Goal: Task Accomplishment & Management: Complete application form

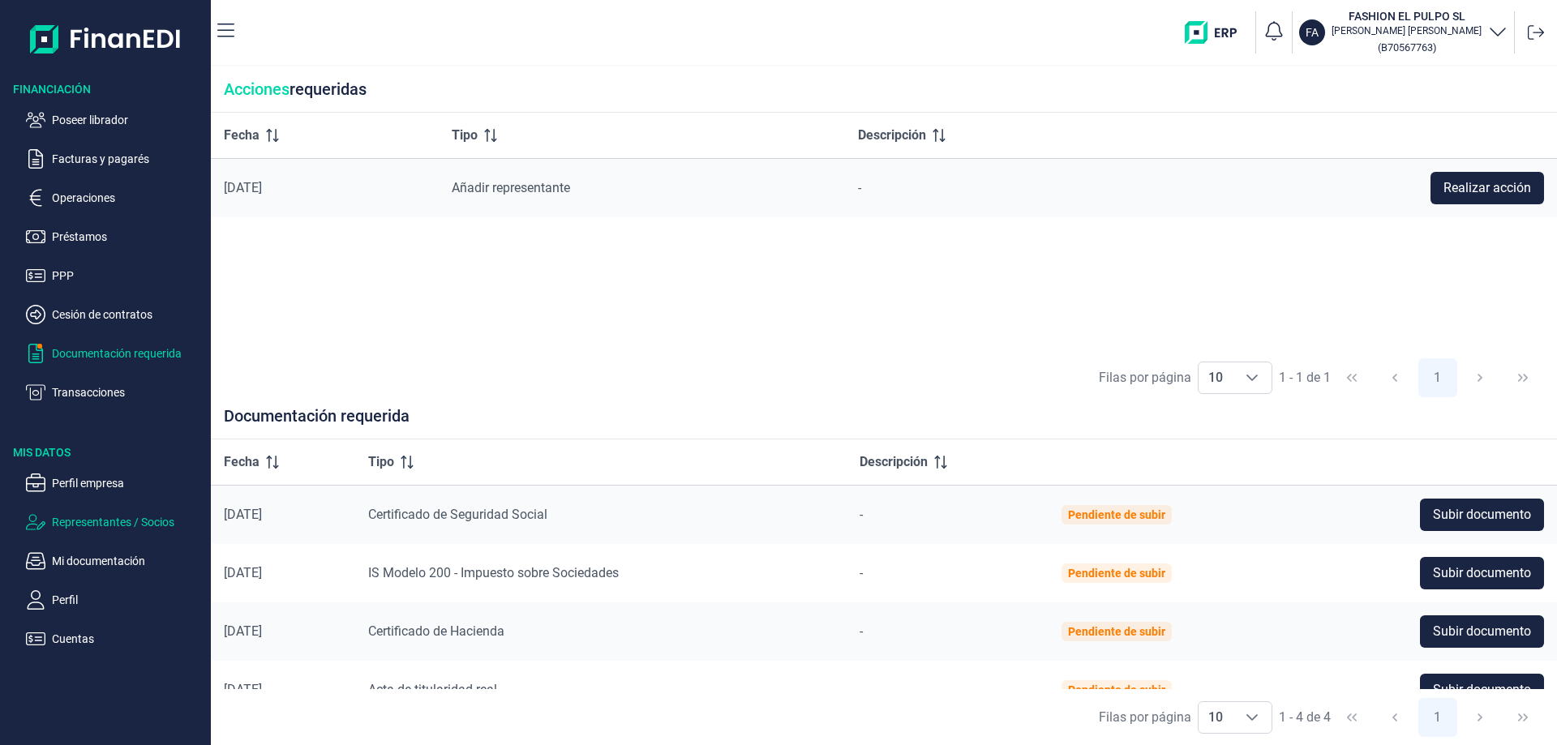
click at [78, 521] on p "Representantes / Socios" at bounding box center [128, 522] width 152 height 19
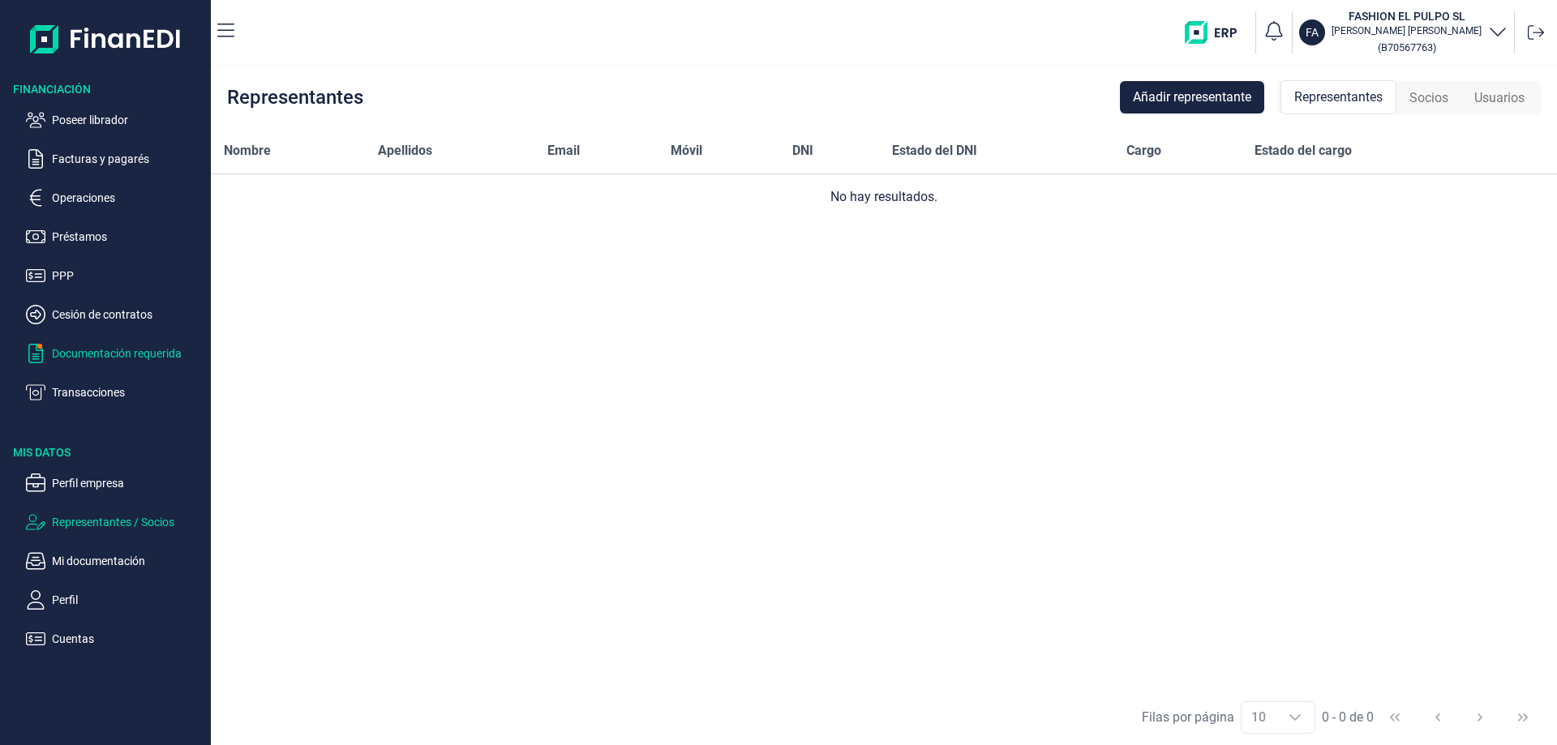
click at [113, 353] on p "Documentación requerida" at bounding box center [128, 353] width 152 height 19
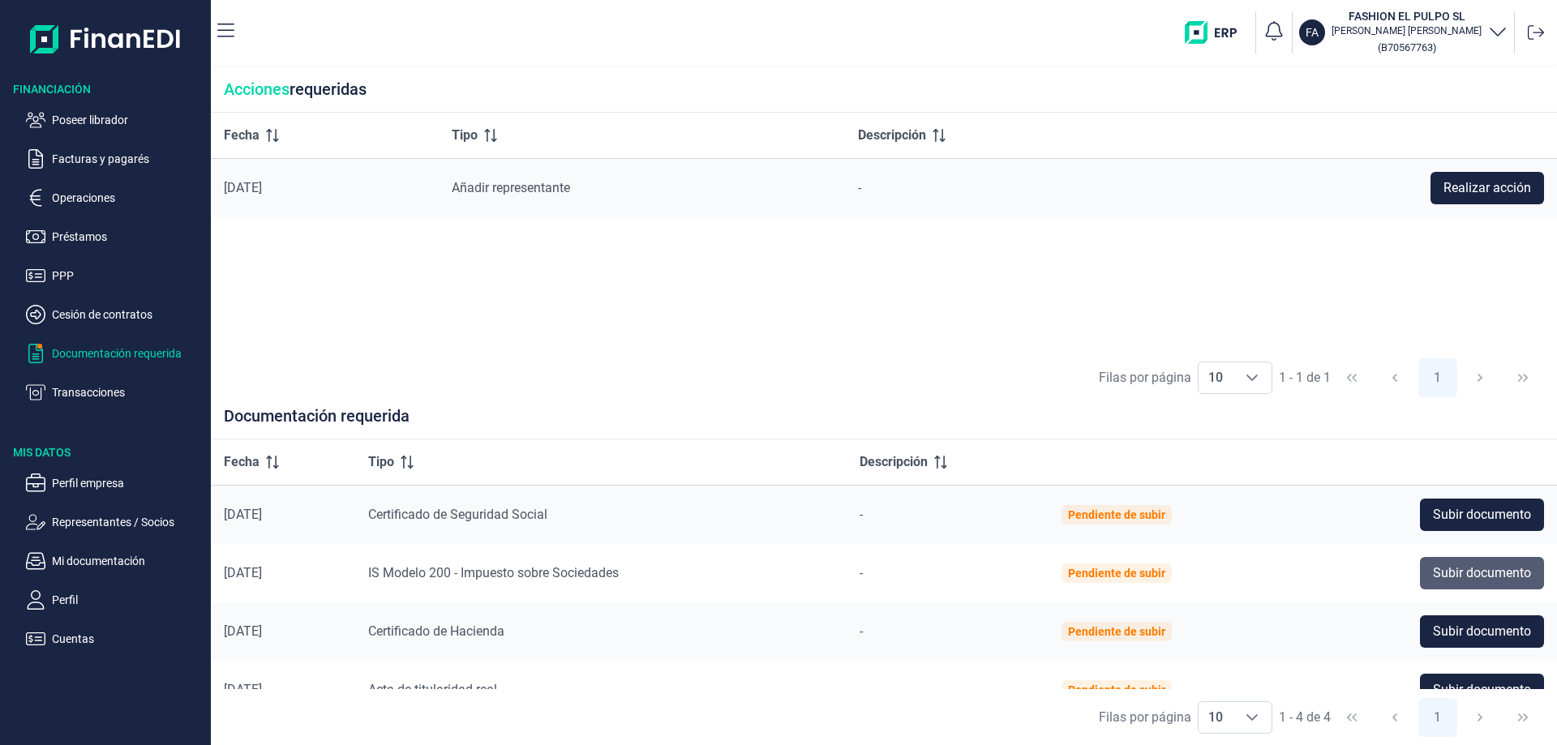
click at [1456, 567] on span "Subir documento" at bounding box center [1482, 573] width 98 height 19
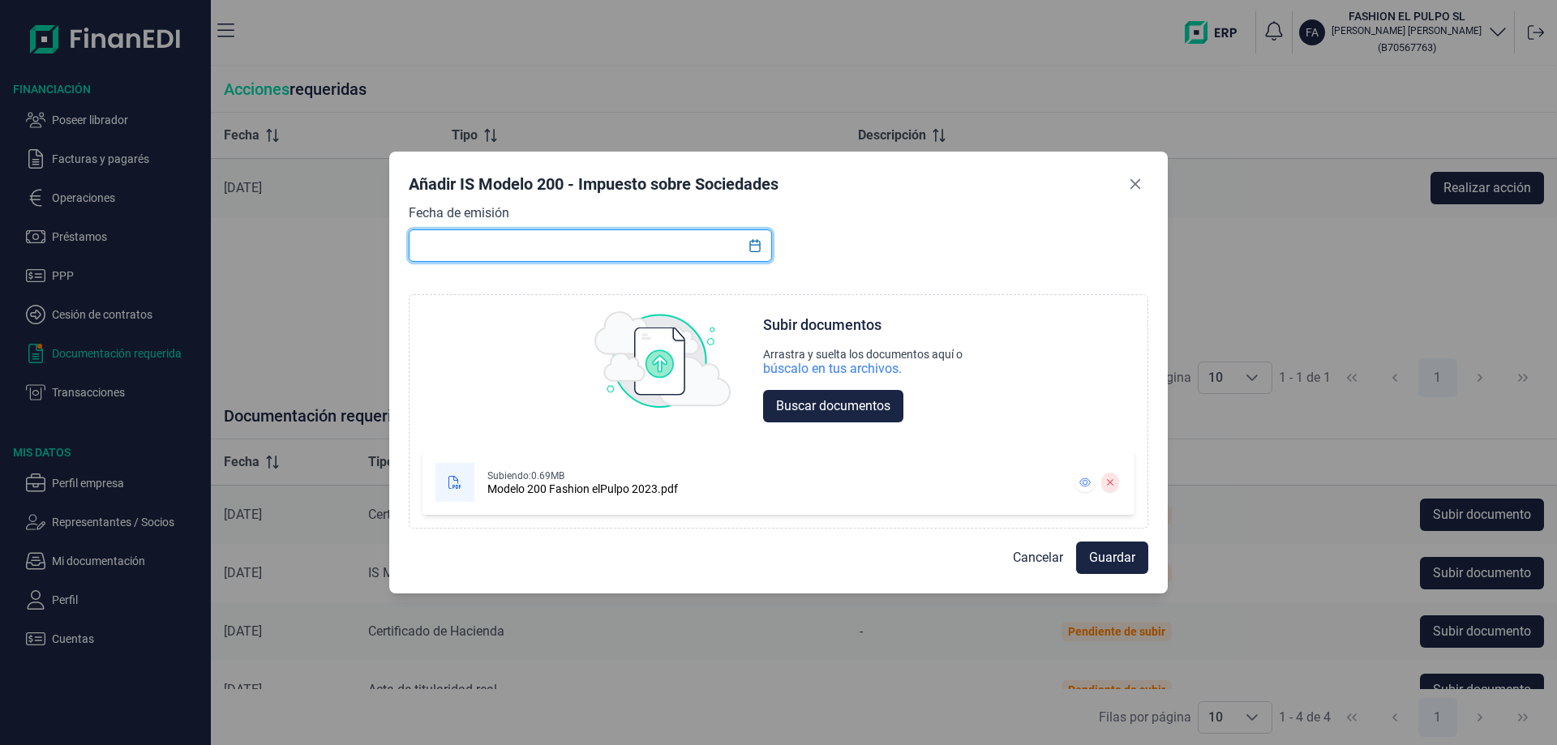
click at [550, 239] on input "text" at bounding box center [590, 246] width 363 height 32
type input "26/07/2024"
click at [1113, 565] on span "Guardar" at bounding box center [1112, 557] width 46 height 19
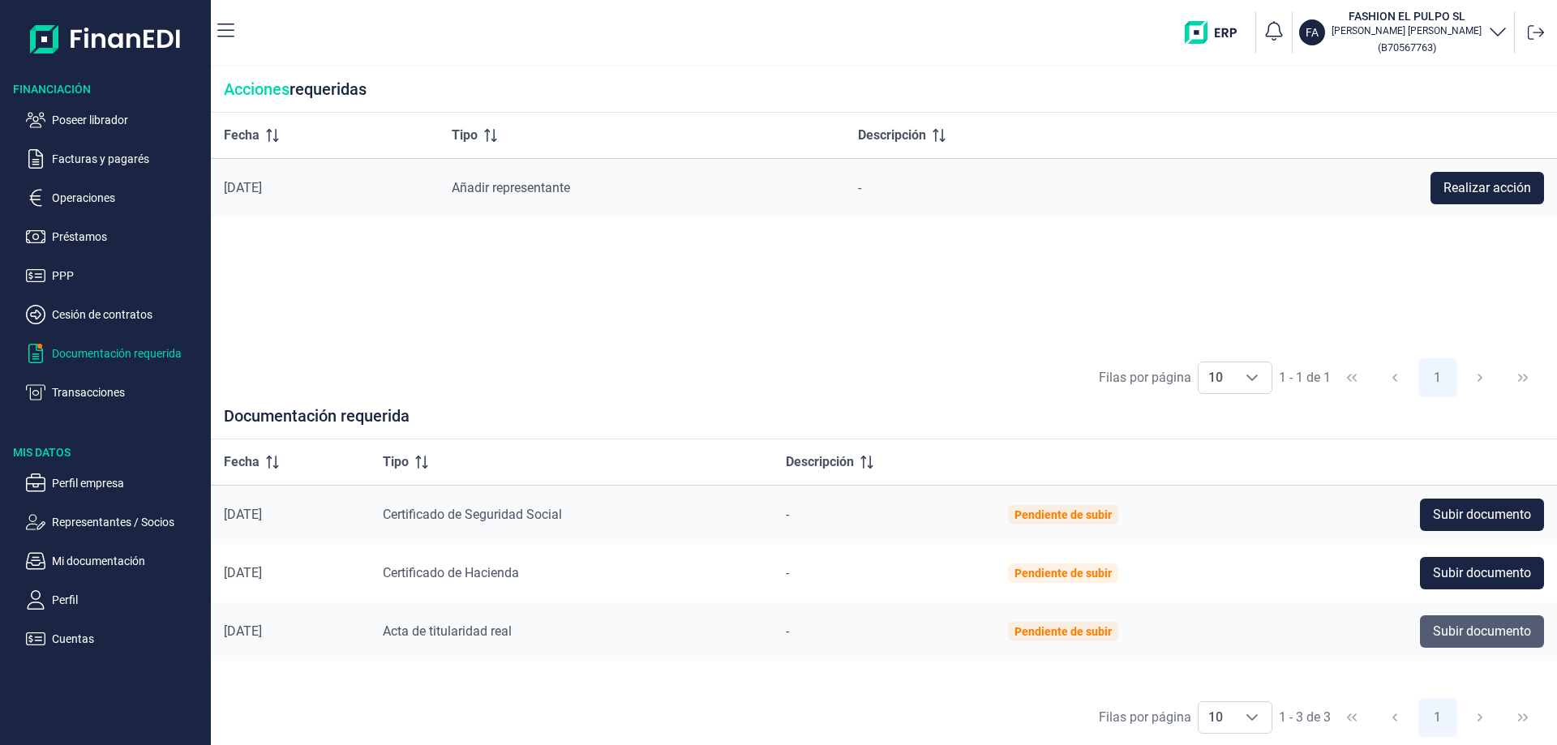
click at [1457, 633] on span "Subir documento" at bounding box center [1482, 631] width 98 height 19
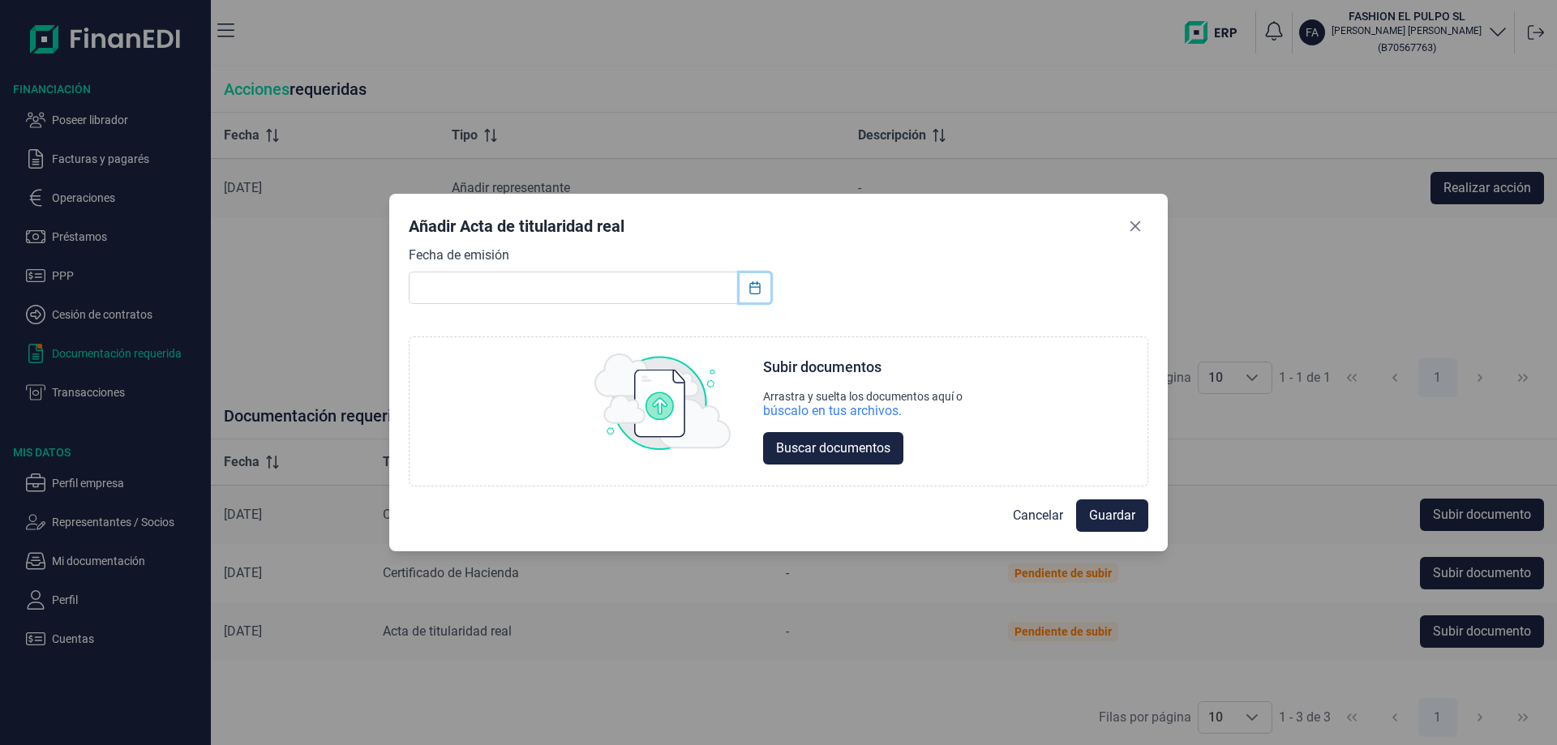
click at [757, 288] on icon "Choose Date" at bounding box center [755, 287] width 13 height 13
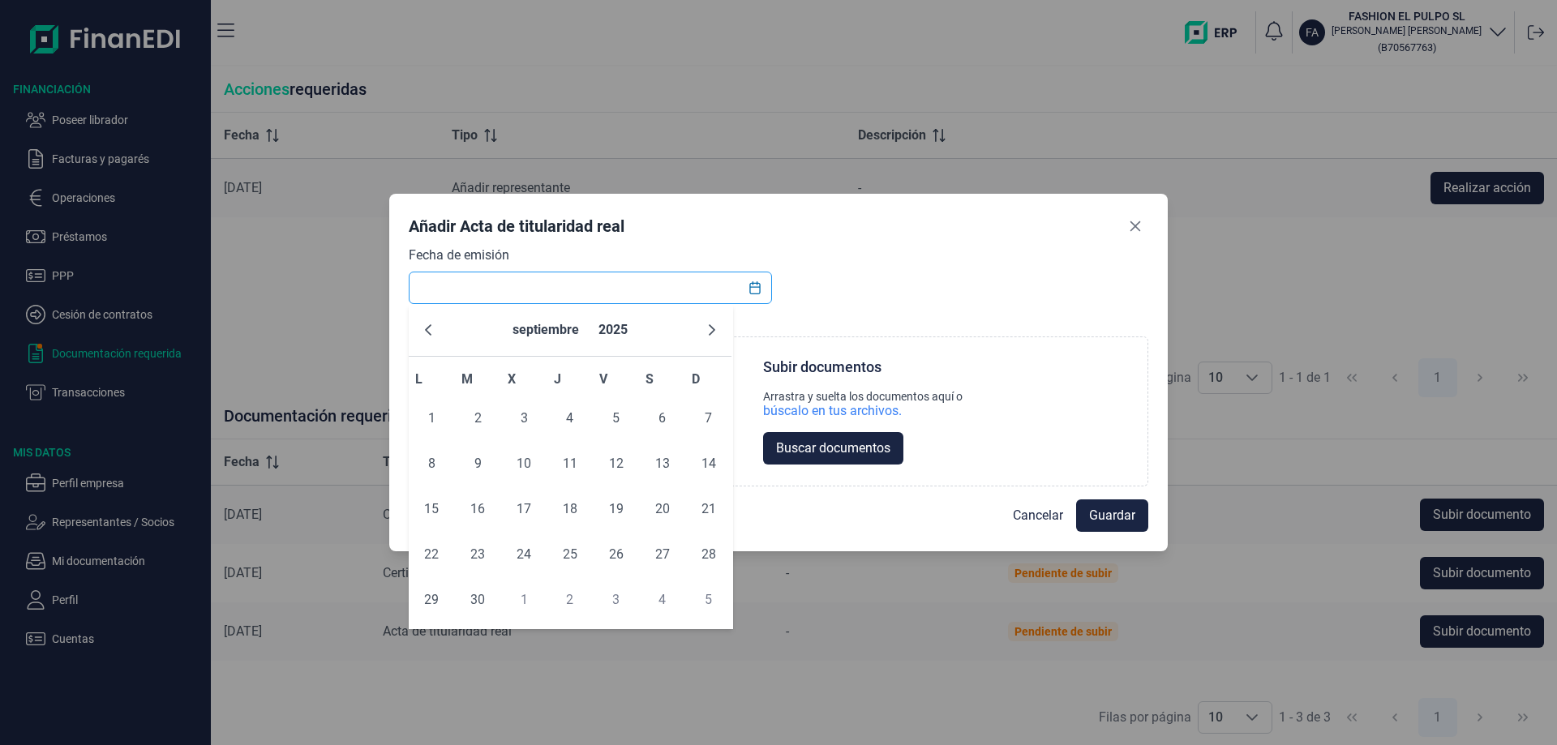
click at [488, 286] on input "text" at bounding box center [590, 288] width 363 height 32
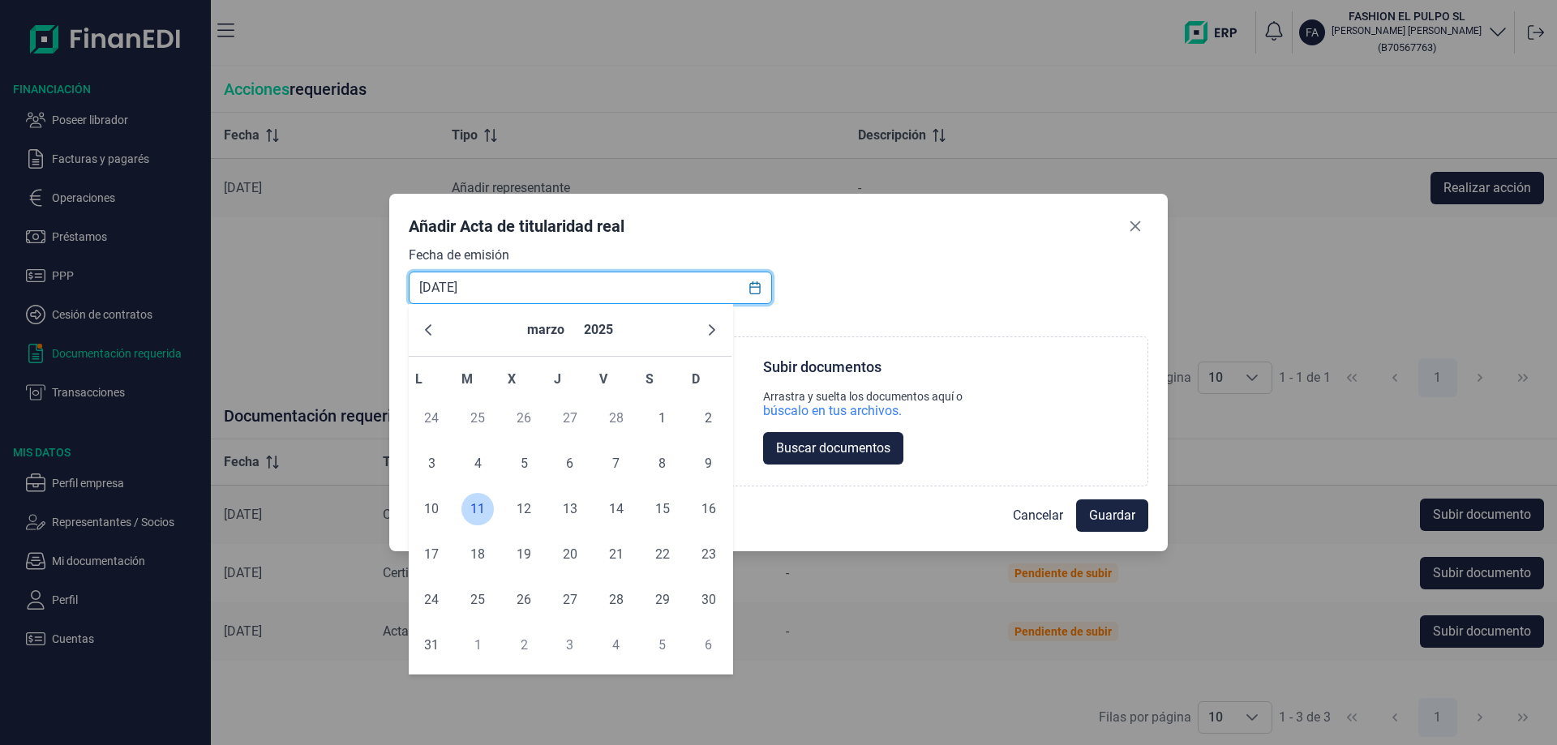
type input "11/03/2025"
click at [471, 500] on span "11" at bounding box center [477, 509] width 32 height 32
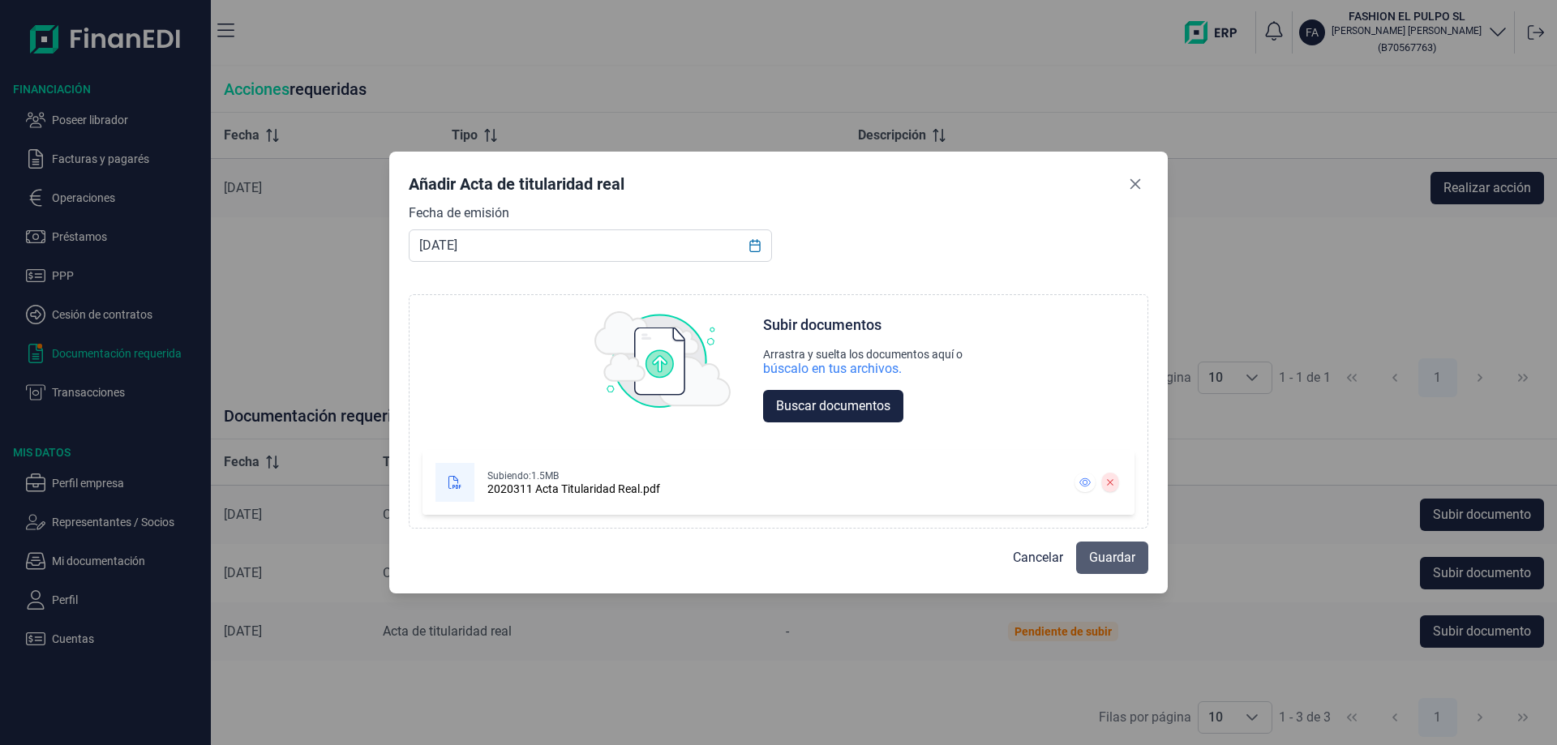
click at [1111, 557] on span "Guardar" at bounding box center [1112, 557] width 46 height 19
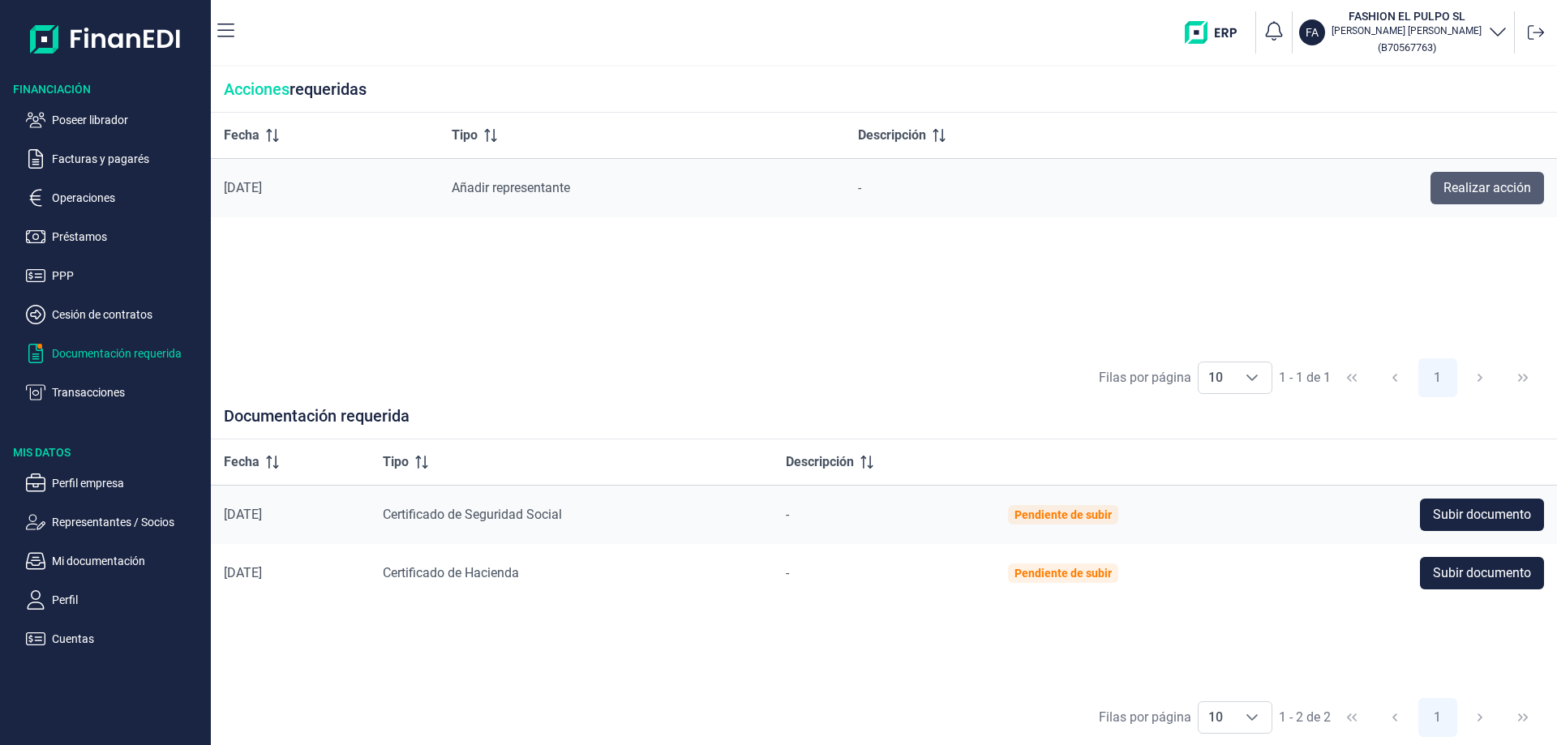
click at [1472, 184] on span "Realizar acción" at bounding box center [1488, 187] width 88 height 19
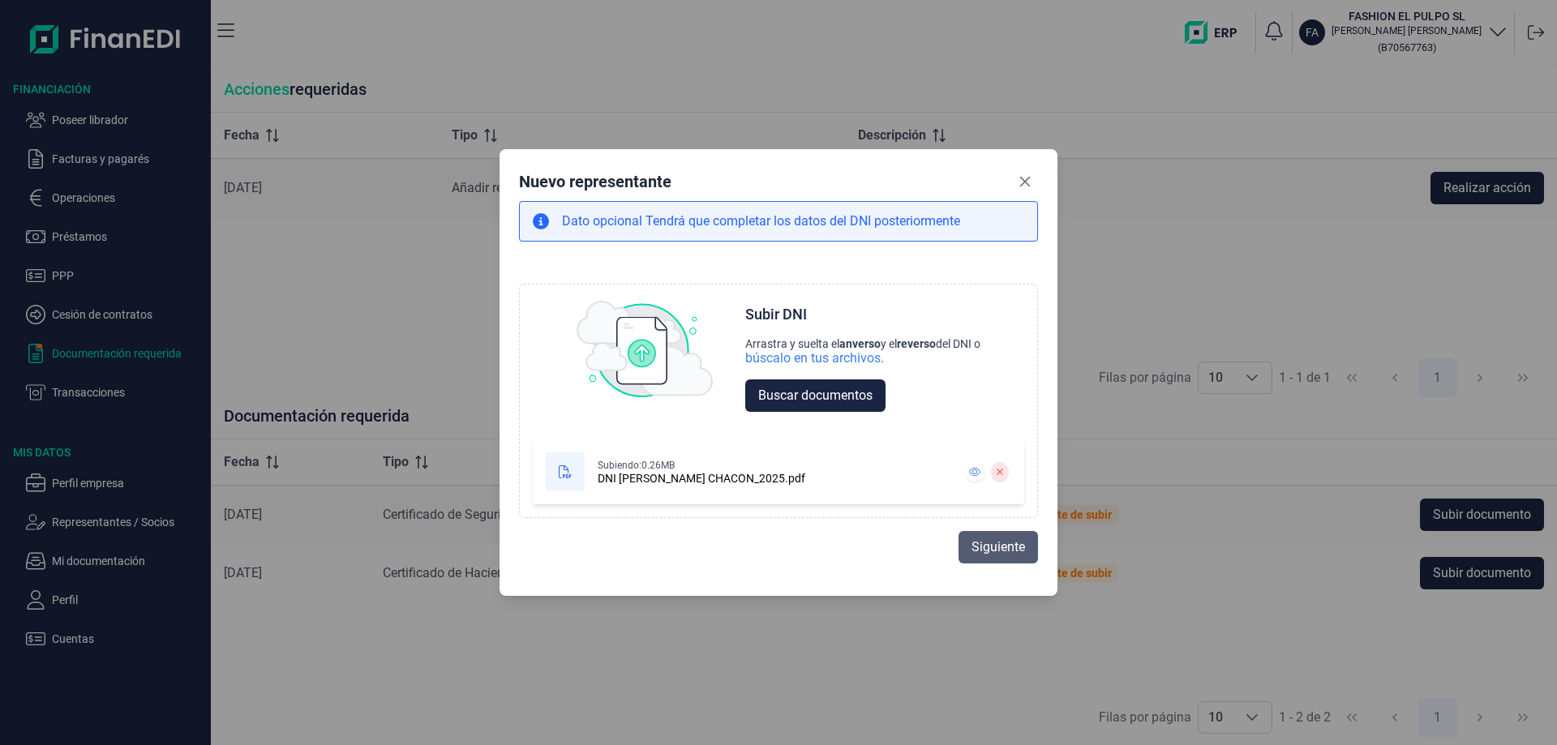
click at [981, 551] on span "Siguiente" at bounding box center [999, 547] width 54 height 19
select select "ES"
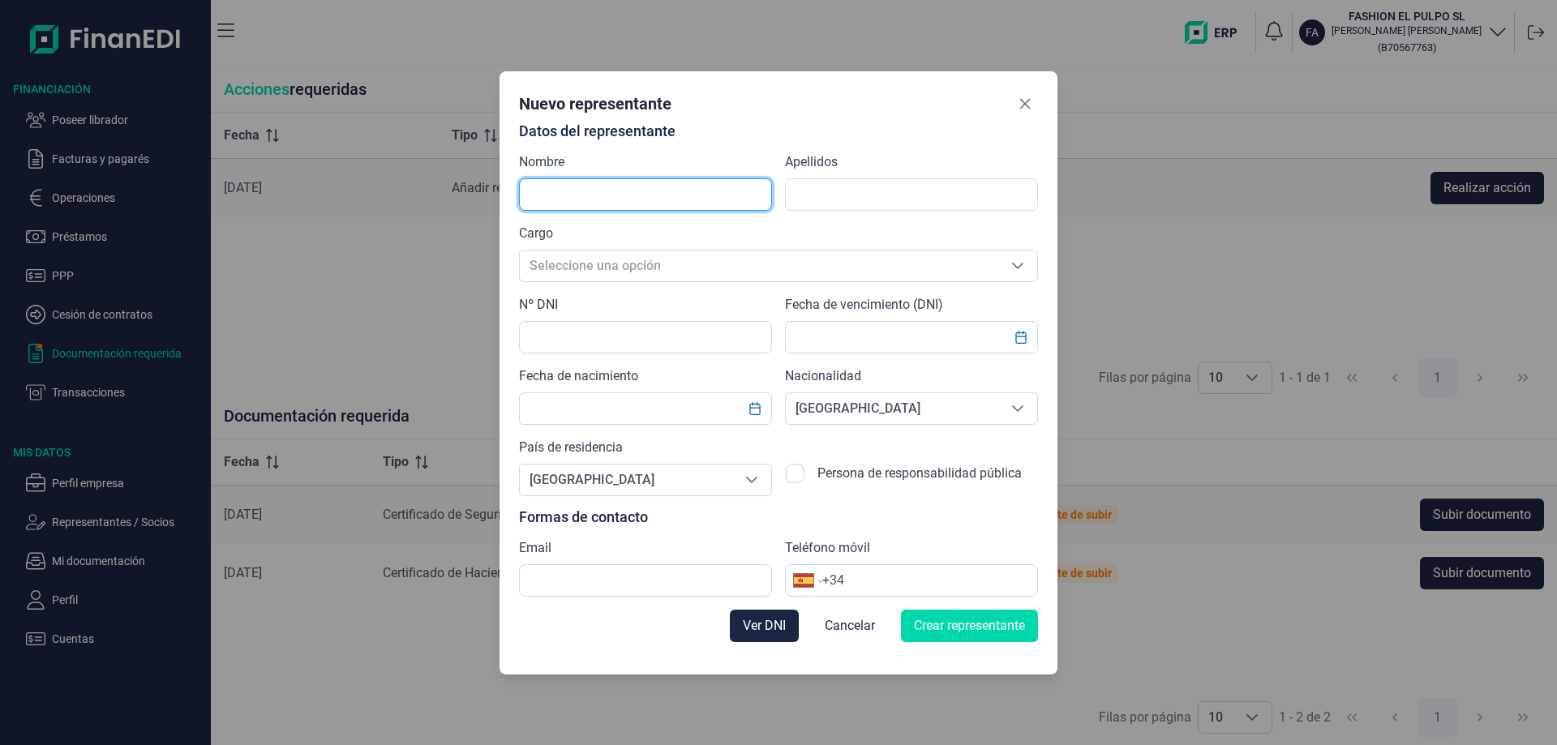
click at [677, 195] on input "text" at bounding box center [645, 194] width 253 height 32
click at [568, 189] on input "text" at bounding box center [645, 194] width 253 height 32
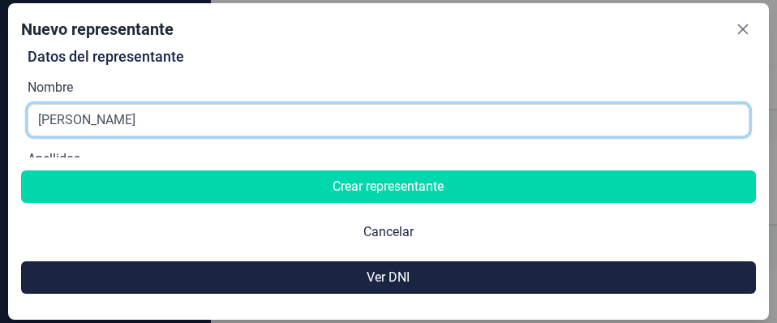
type input "JORGE ANTONIO"
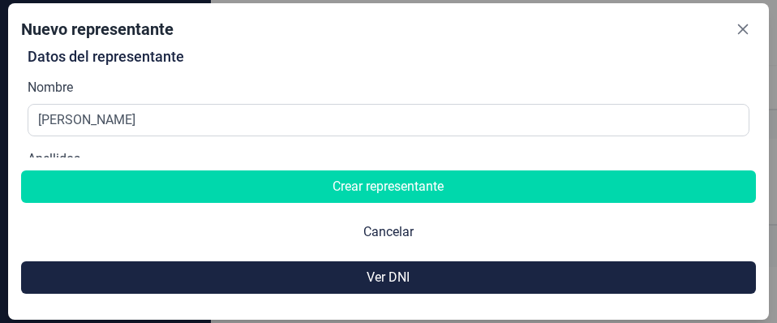
scroll to position [88, 0]
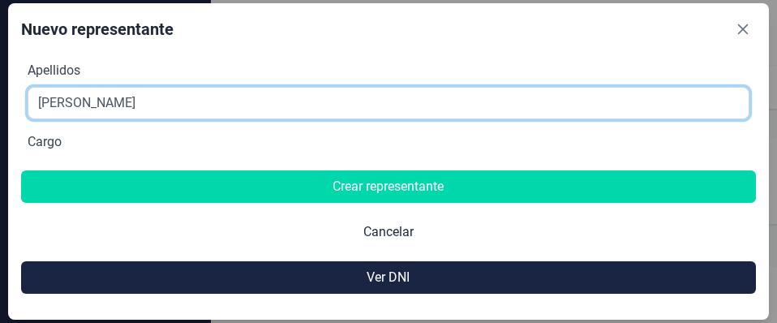
type input "CHACON PAZOS"
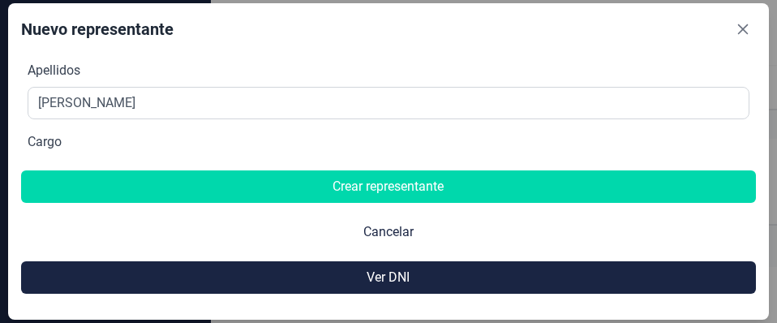
scroll to position [19, 10]
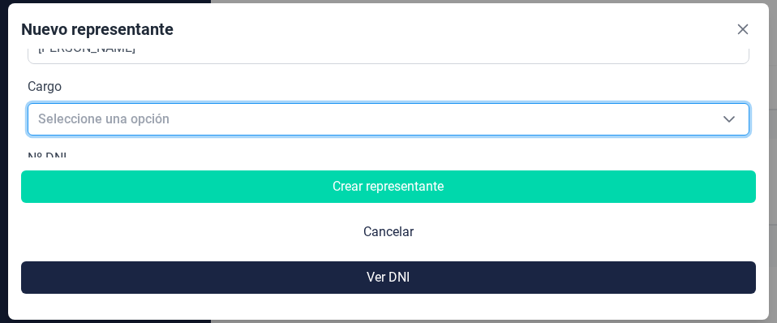
click at [277, 118] on span "Seleccione una opción" at bounding box center [369, 119] width 682 height 31
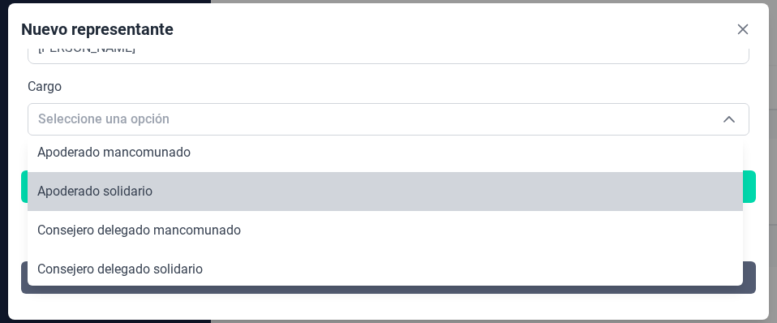
scroll to position [161, 0]
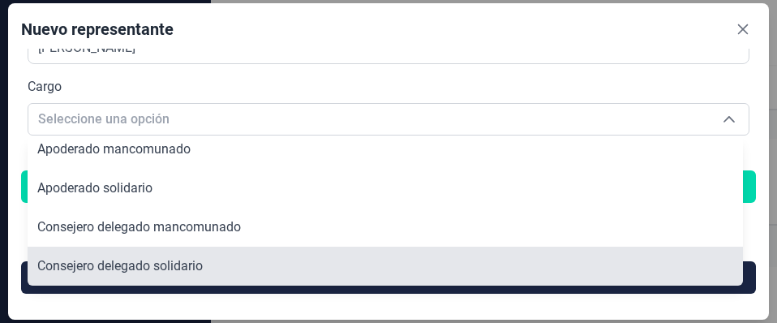
click at [161, 267] on span "Consejero delegado solidario" at bounding box center [119, 265] width 165 height 15
type input "Consejero delegado solidario"
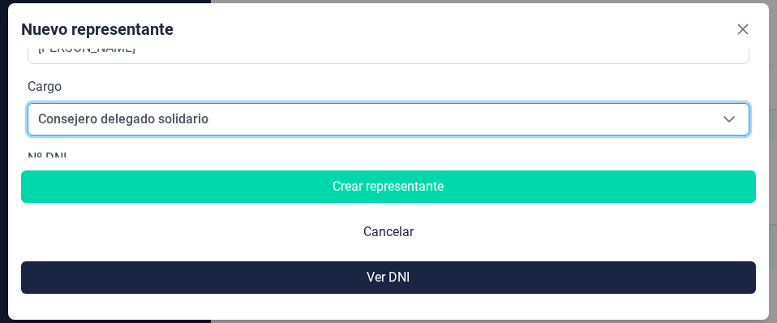
scroll to position [225, 0]
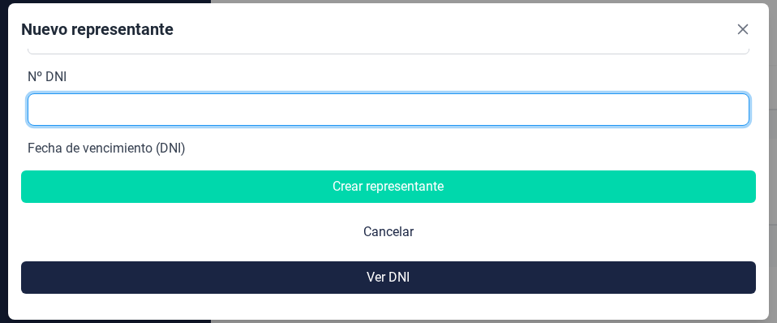
click at [182, 119] on input "text" at bounding box center [389, 109] width 723 height 32
type input "47364169Q"
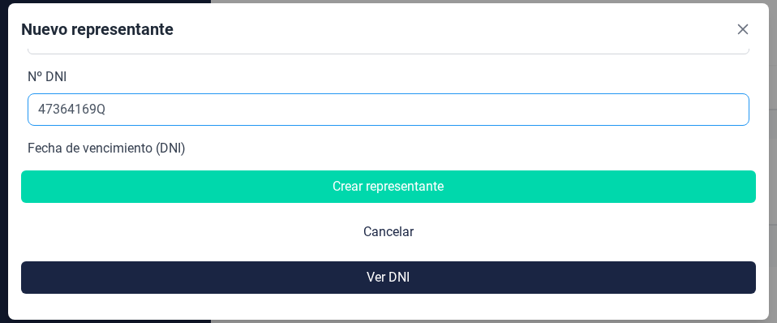
scroll to position [303, 0]
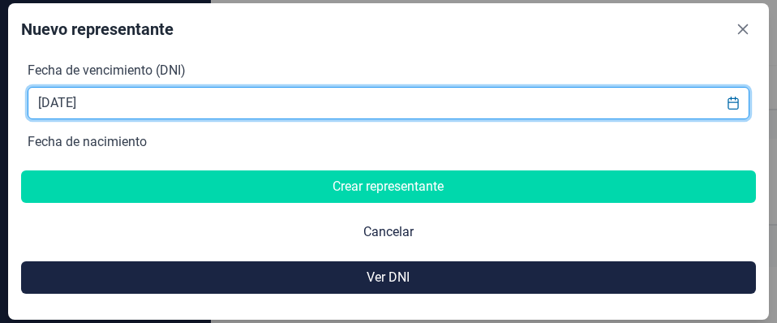
type input "25/11/2025"
type input "17/07/1984"
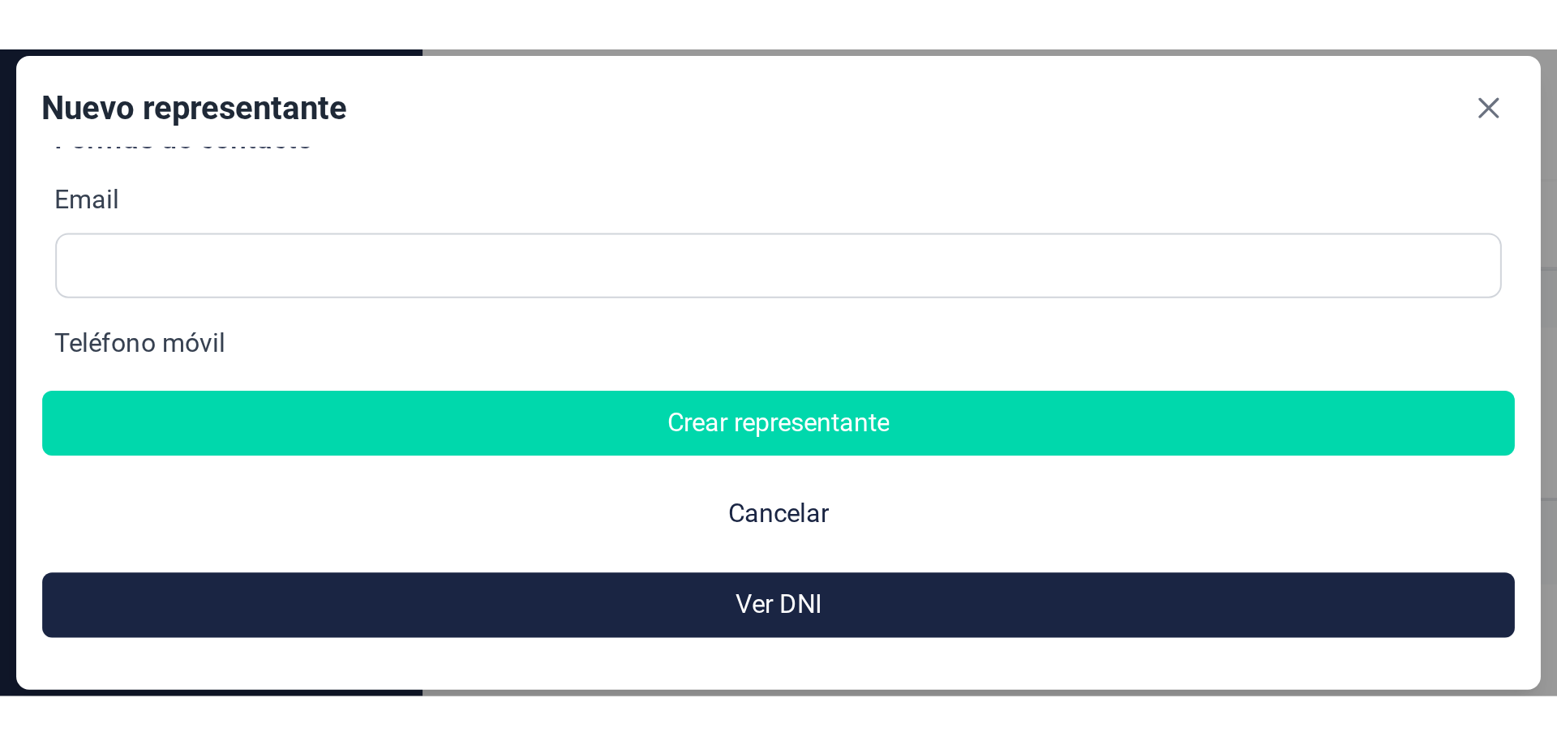
scroll to position [673, 0]
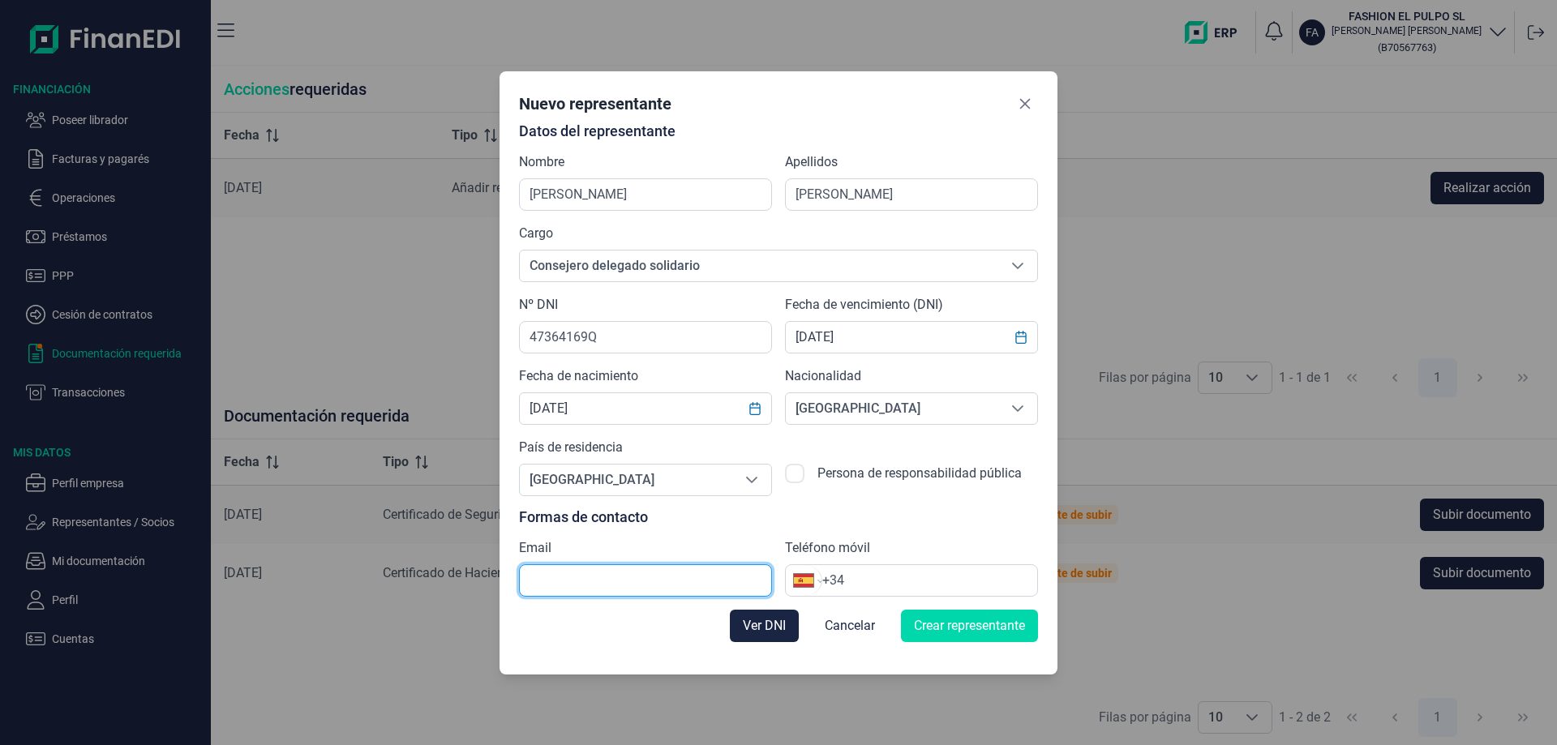
click at [724, 584] on input "text" at bounding box center [645, 580] width 253 height 32
type input "jorge@elpulpo.es"
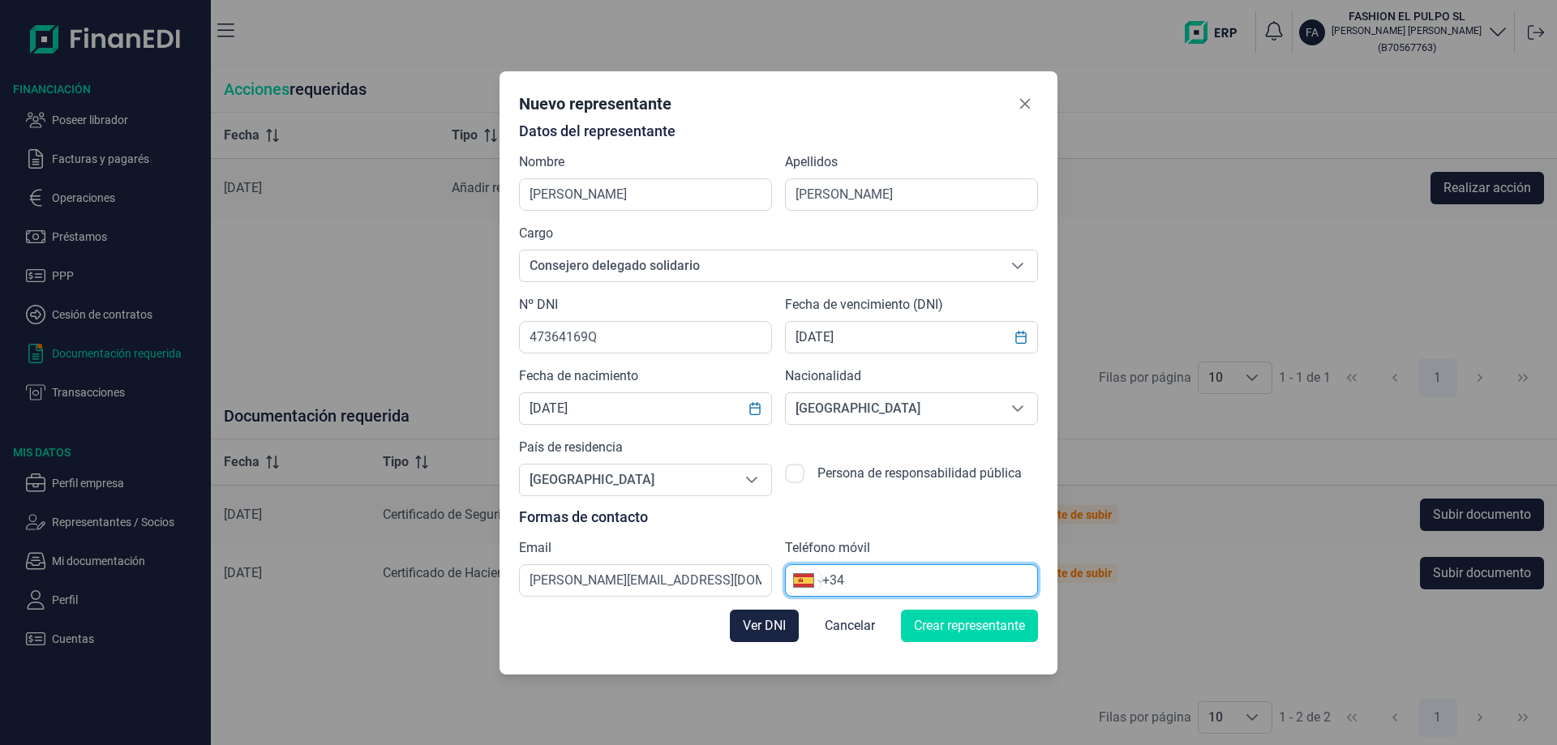
click at [933, 575] on input "+34" at bounding box center [929, 580] width 215 height 19
type input "+34 667 29 22 91"
click at [966, 628] on span "Crear representante" at bounding box center [969, 625] width 111 height 19
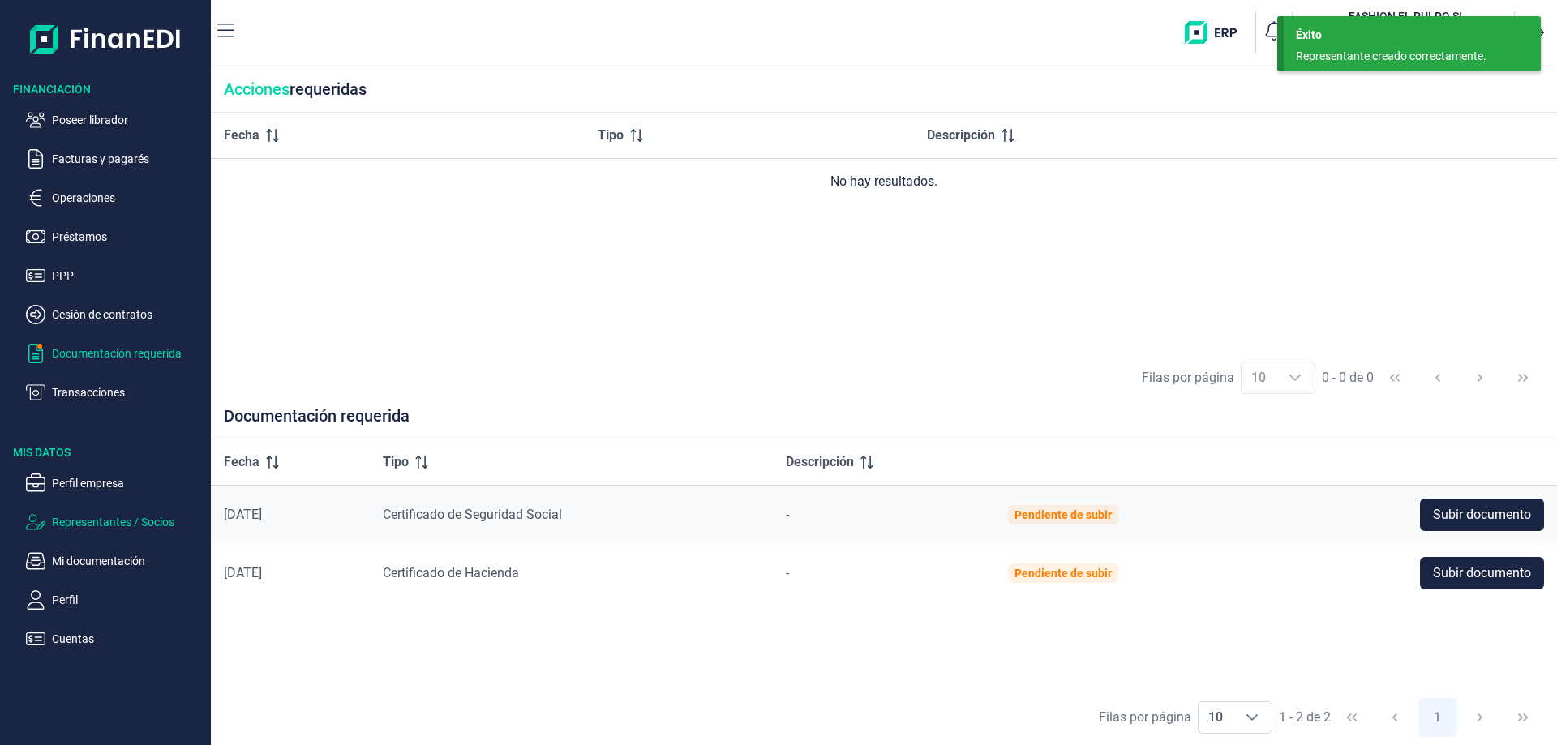
click at [98, 519] on p "Representantes / Socios" at bounding box center [128, 522] width 152 height 19
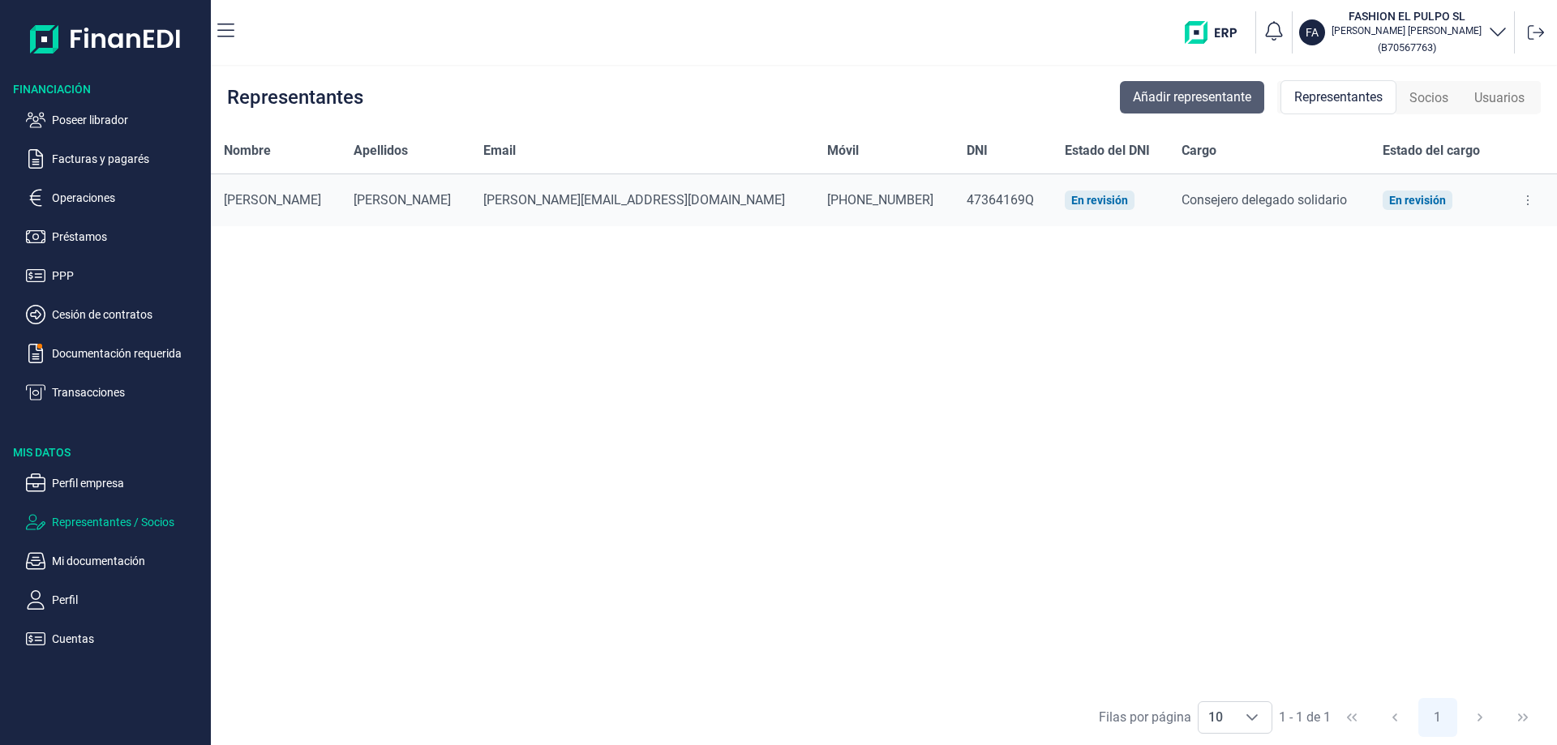
click at [1172, 102] on span "Añadir representante" at bounding box center [1192, 97] width 118 height 19
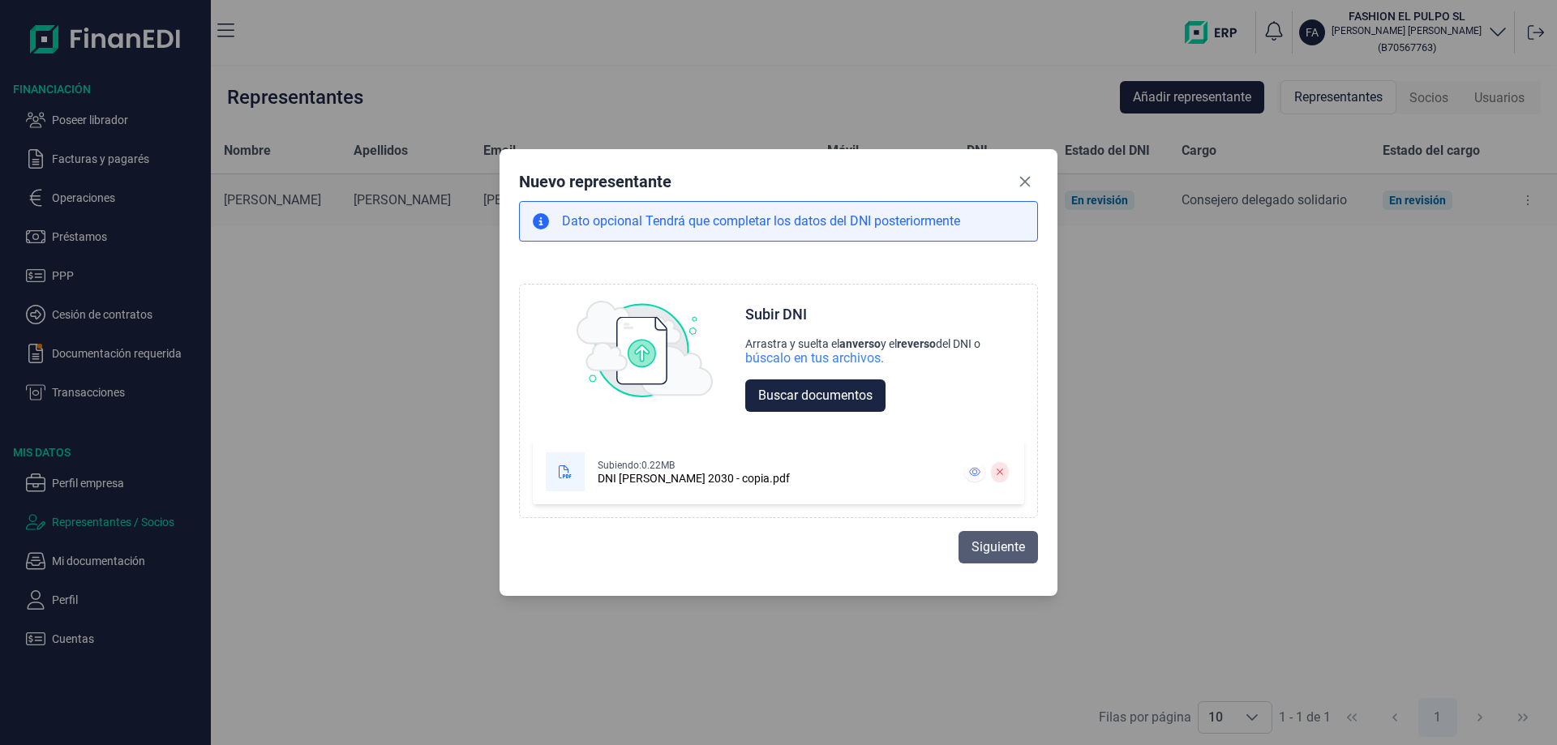
click at [986, 547] on span "Siguiente" at bounding box center [999, 547] width 54 height 19
select select "ES"
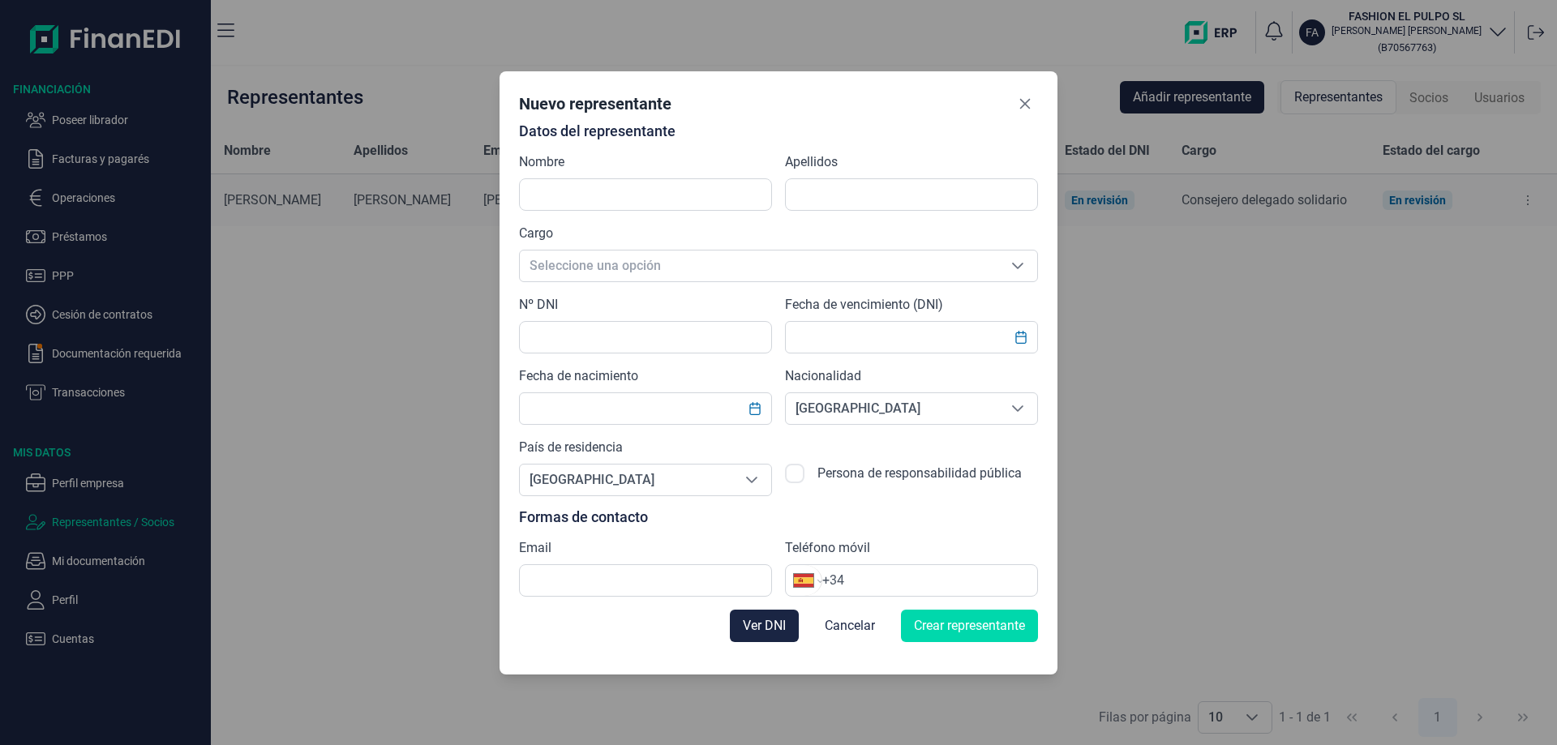
click at [635, 177] on div "Nombre" at bounding box center [645, 181] width 253 height 58
click at [632, 187] on input "text" at bounding box center [645, 194] width 253 height 32
type input "JOSE ANTONIO"
type input "CHACON GALLARDO"
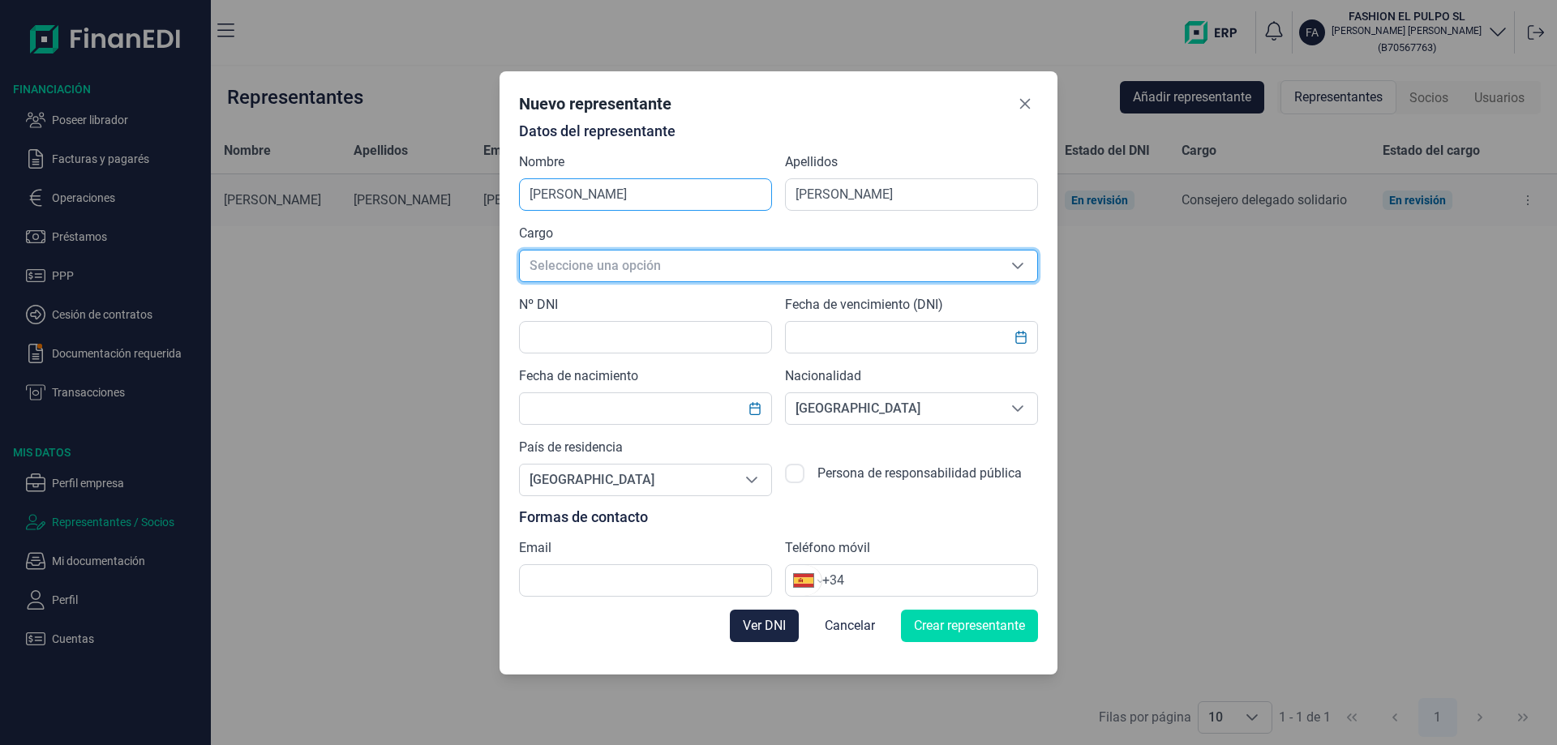
scroll to position [19, 10]
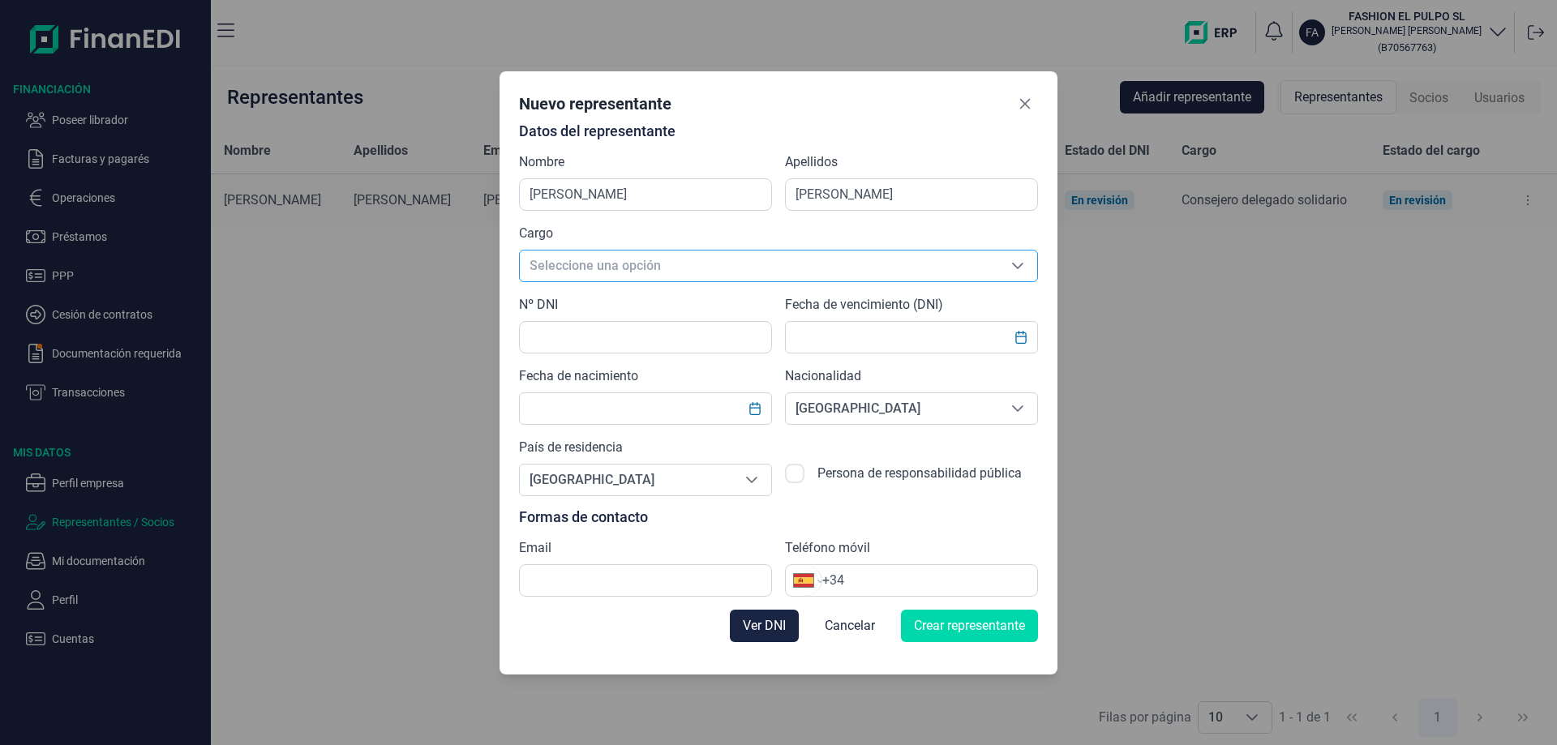
click at [671, 275] on span "Seleccione una opción" at bounding box center [759, 266] width 478 height 31
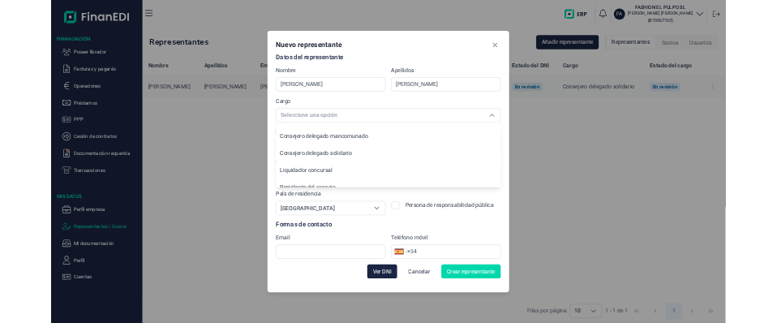
scroll to position [239, 0]
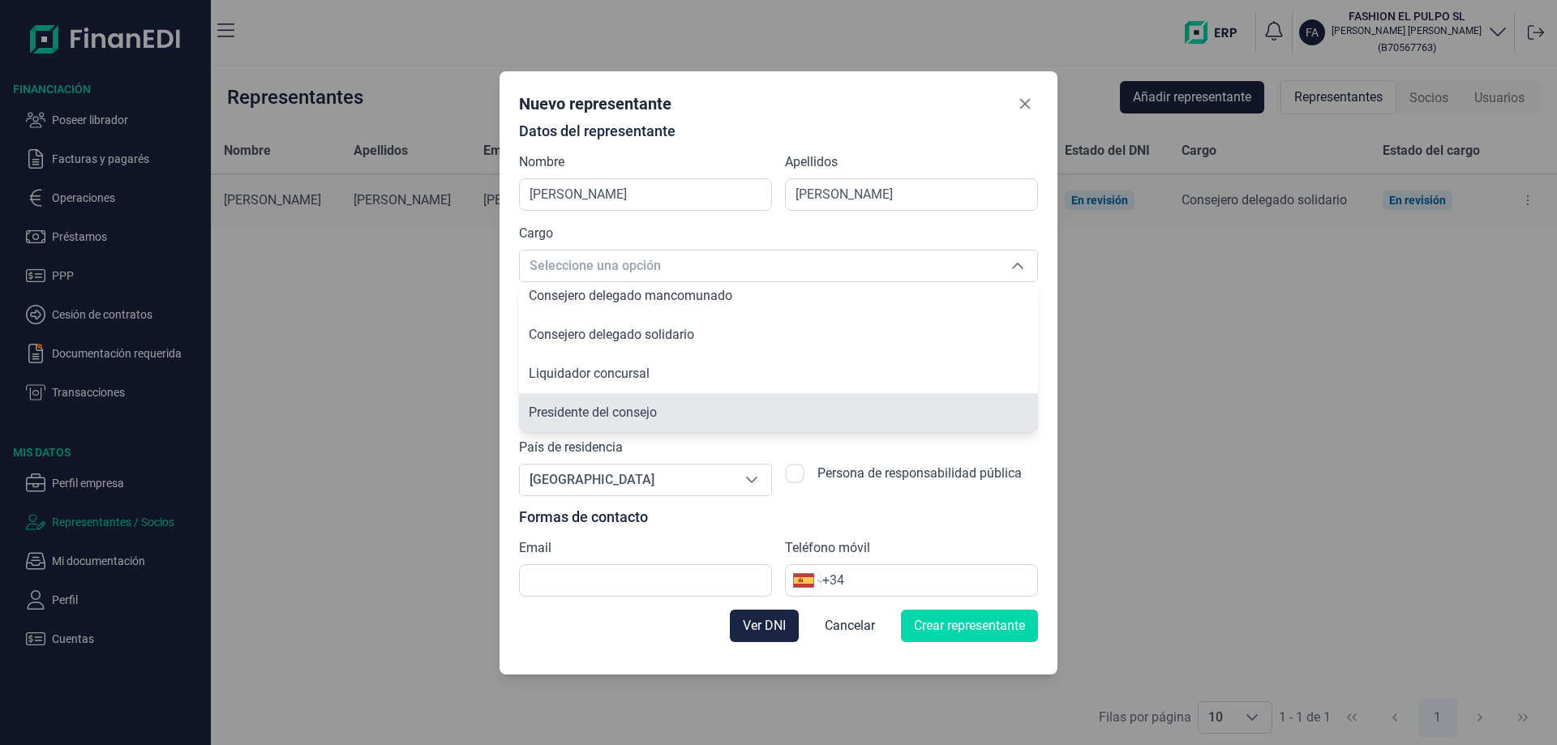
click at [645, 405] on span "Presidente del consejo" at bounding box center [593, 412] width 128 height 15
type input "Presidente del consejo"
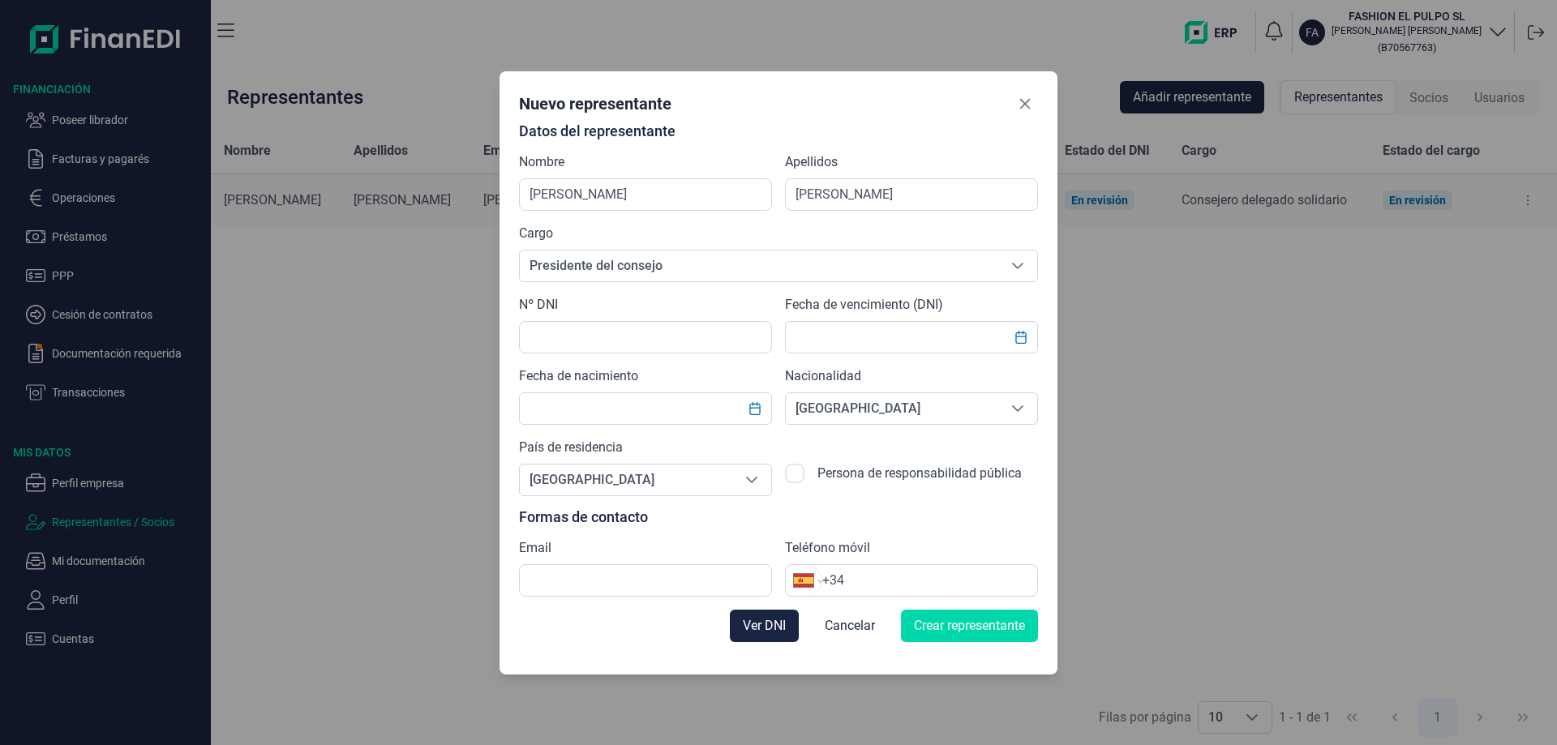
click at [667, 354] on div "Datos del representante Nombre JOSE ANTONIO Apellidos CHACON GALLARDO Cargo Pre…" at bounding box center [778, 360] width 519 height 474
click at [636, 342] on input "text" at bounding box center [645, 337] width 253 height 32
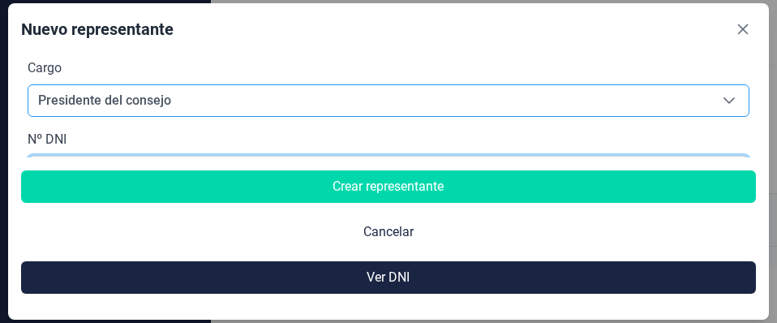
scroll to position [243, 0]
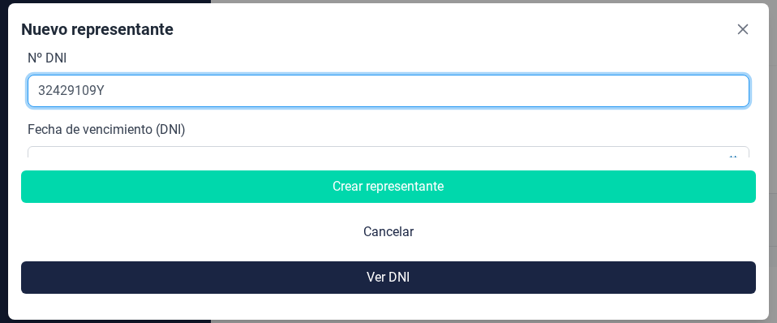
type input "32429109Y"
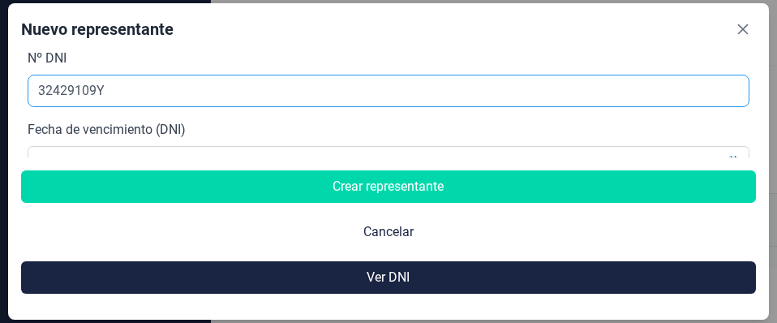
scroll to position [264, 0]
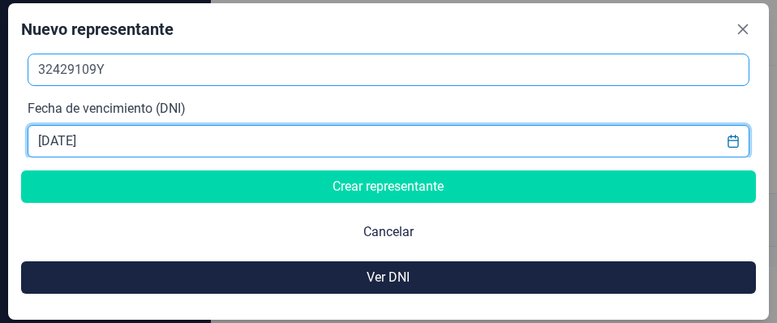
type input "07/07/2030"
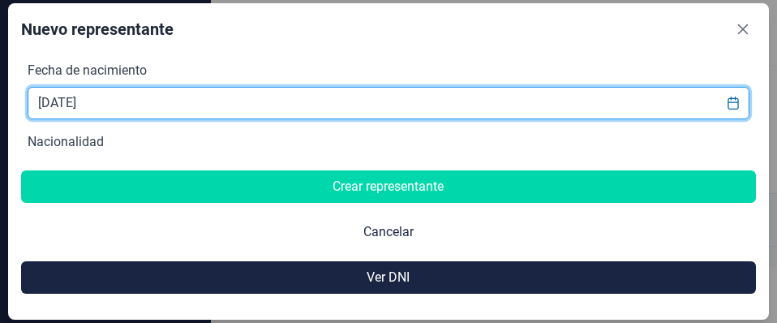
type input "12/05/1958"
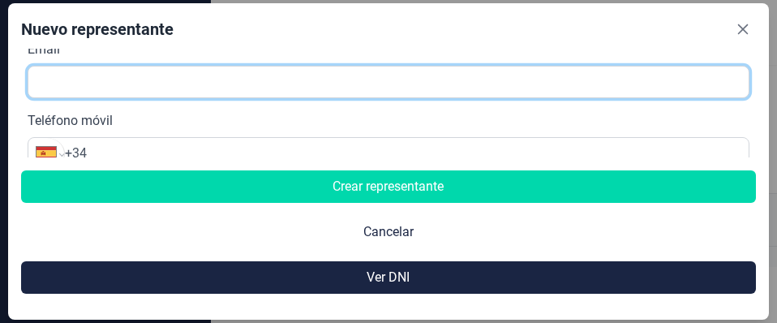
scroll to position [683, 0]
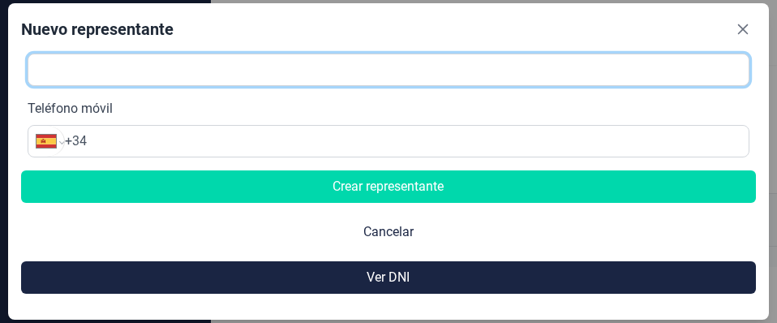
paste input "670277945"
type input "670277945"
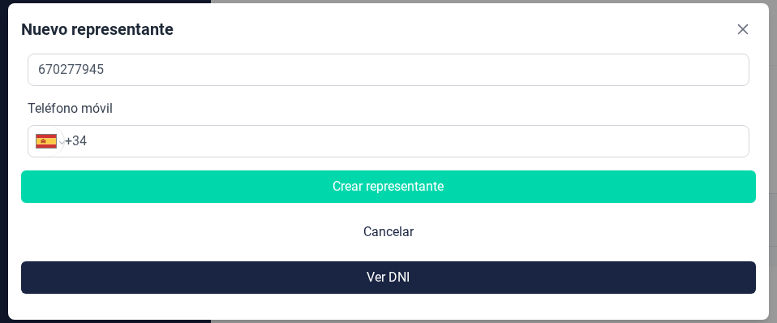
click at [184, 135] on input "+34" at bounding box center [407, 140] width 684 height 19
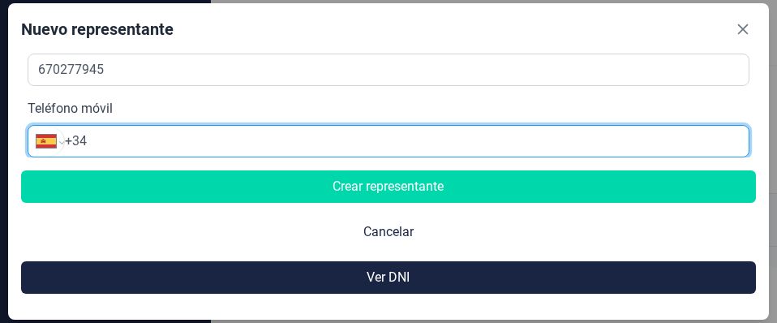
paste input "670 27 79 45"
type input "+34 670 27 79 45"
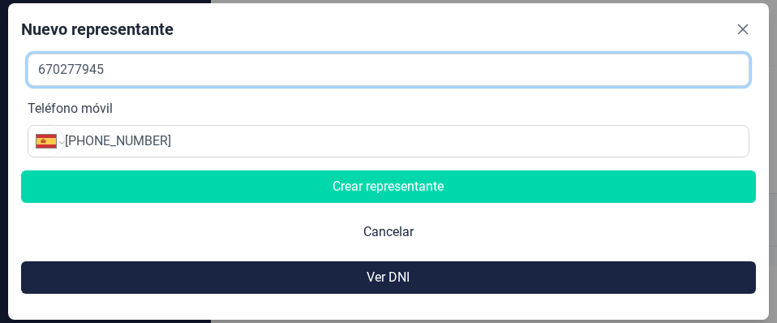
drag, startPoint x: 208, startPoint y: 76, endPoint x: 24, endPoint y: 73, distance: 184.1
click at [24, 73] on div "Datos del representante Nombre JOSE ANTONIO Apellidos CHACON GALLARDO Cargo Pre…" at bounding box center [389, 103] width 736 height 109
paste input "jose@chacon.info"
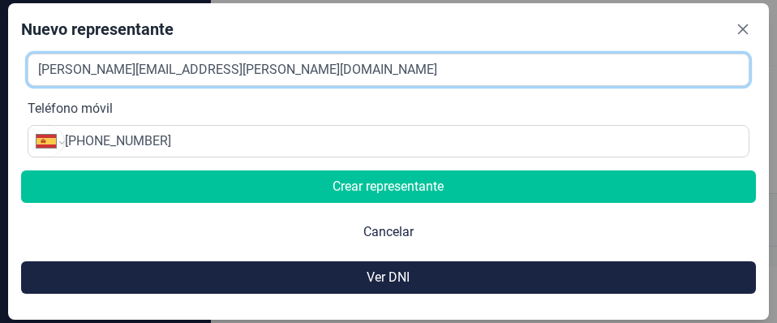
type input "jose@chacon.info"
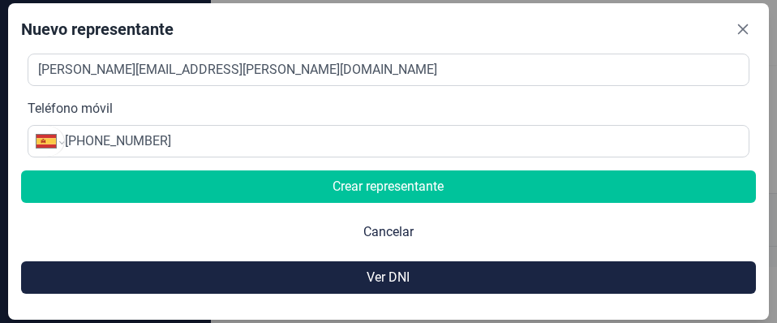
click at [354, 187] on span "Crear representante" at bounding box center [388, 186] width 111 height 19
